Goal: Communication & Community: Answer question/provide support

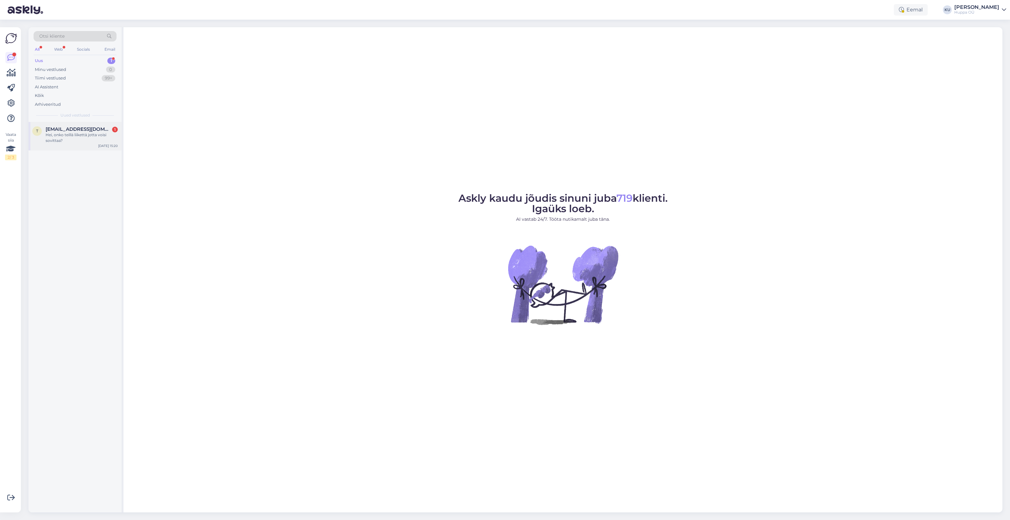
click at [64, 138] on div "Hei, onko teillä liikettä jotta voisi sovittaa?" at bounding box center [82, 137] width 72 height 11
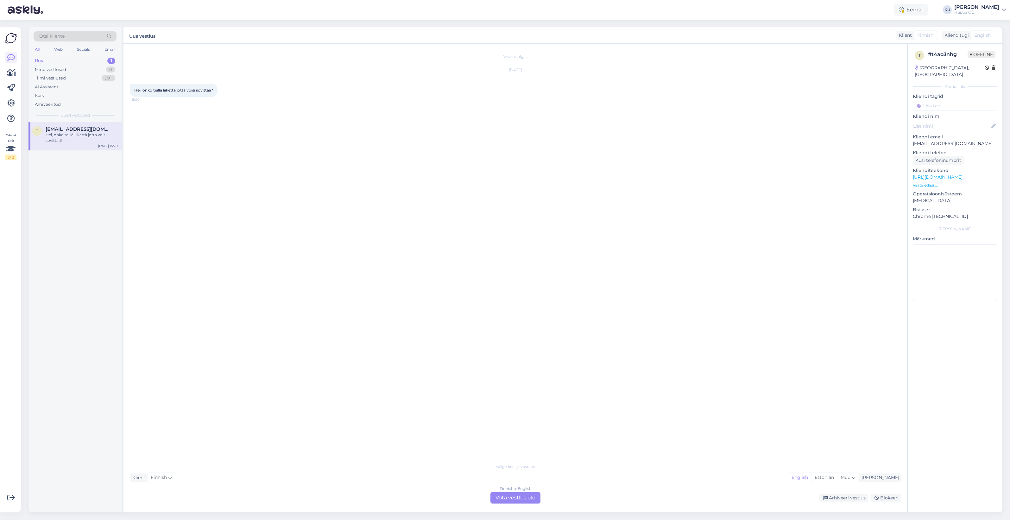
click at [514, 498] on div "Finnish to English Võta vestlus üle" at bounding box center [516, 497] width 50 height 11
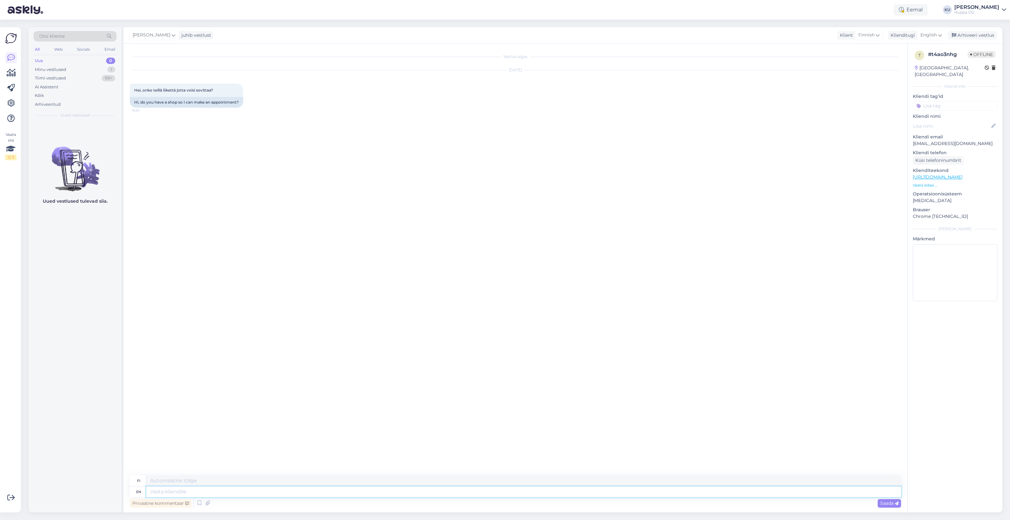
click at [269, 487] on textarea at bounding box center [523, 491] width 755 height 11
type textarea "Hi!"
type textarea "Hei!"
type textarea "Hi! Sorry,"
type textarea "Hei! Anteeksi."
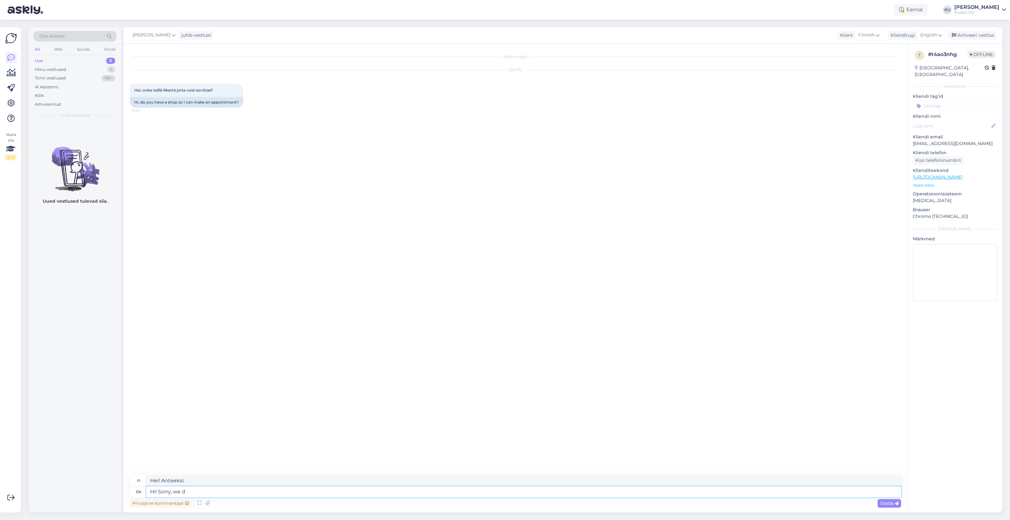
type textarea "Hi! Sorry, we do"
type textarea "Hei! Pahoittelut, me"
type textarea "Hi! Sorry, we don't have a shop in [GEOGRAPHIC_DATA]"
type textarea "Hei! Valitettavasti meillä ei ole"
type textarea "Hi! Sorry, we don't have a shop in [GEOGRAPHIC_DATA]."
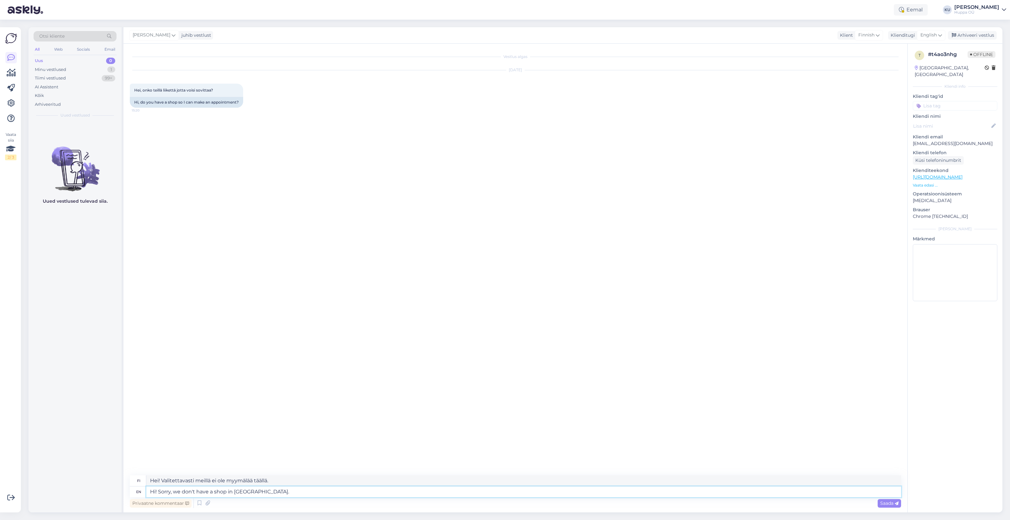
type textarea "Hei! Valitettavasti meillä ei ole myymälää [GEOGRAPHIC_DATA]."
